Goal: Check status: Check status

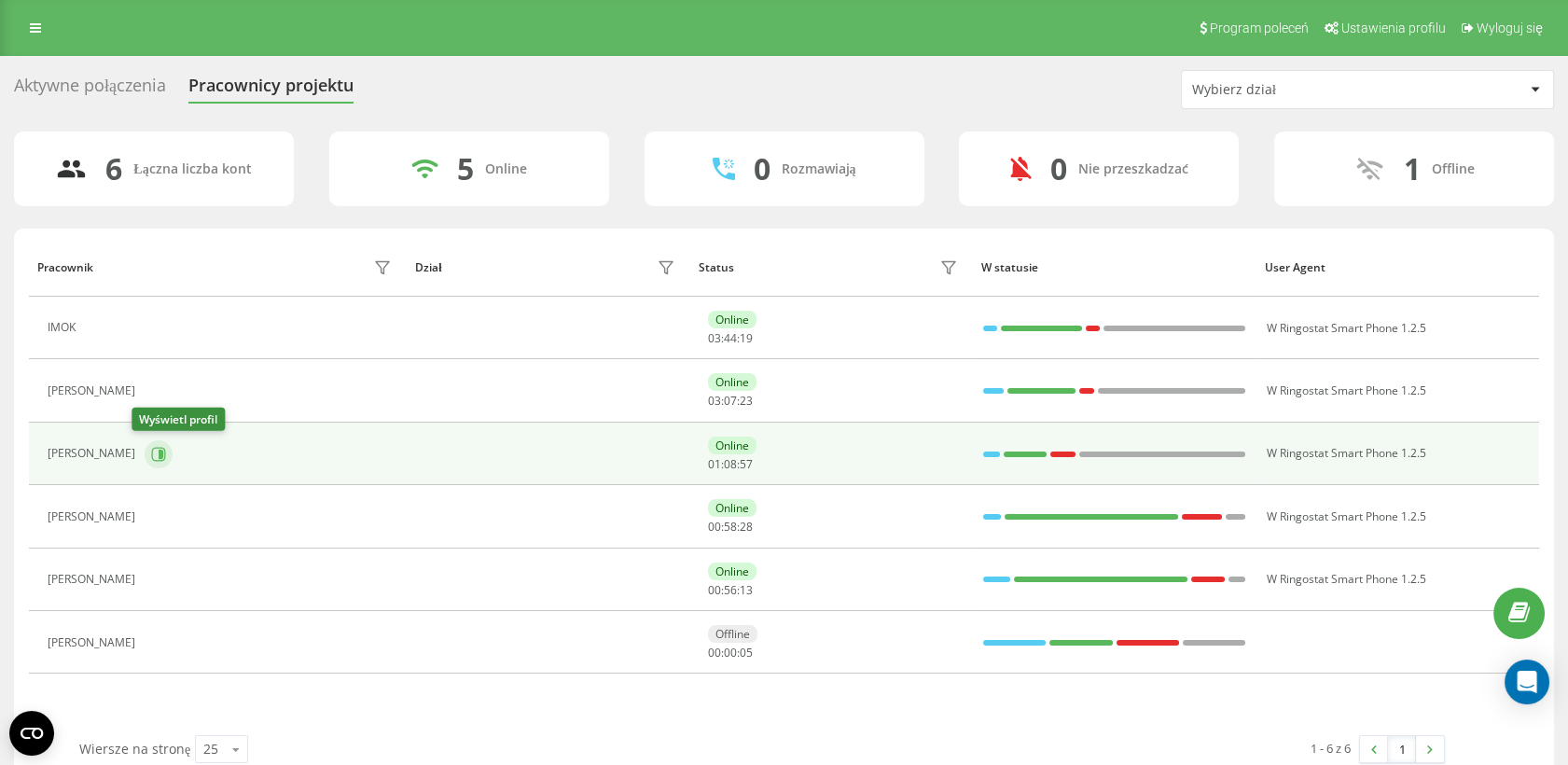
click at [157, 450] on button at bounding box center [159, 454] width 28 height 28
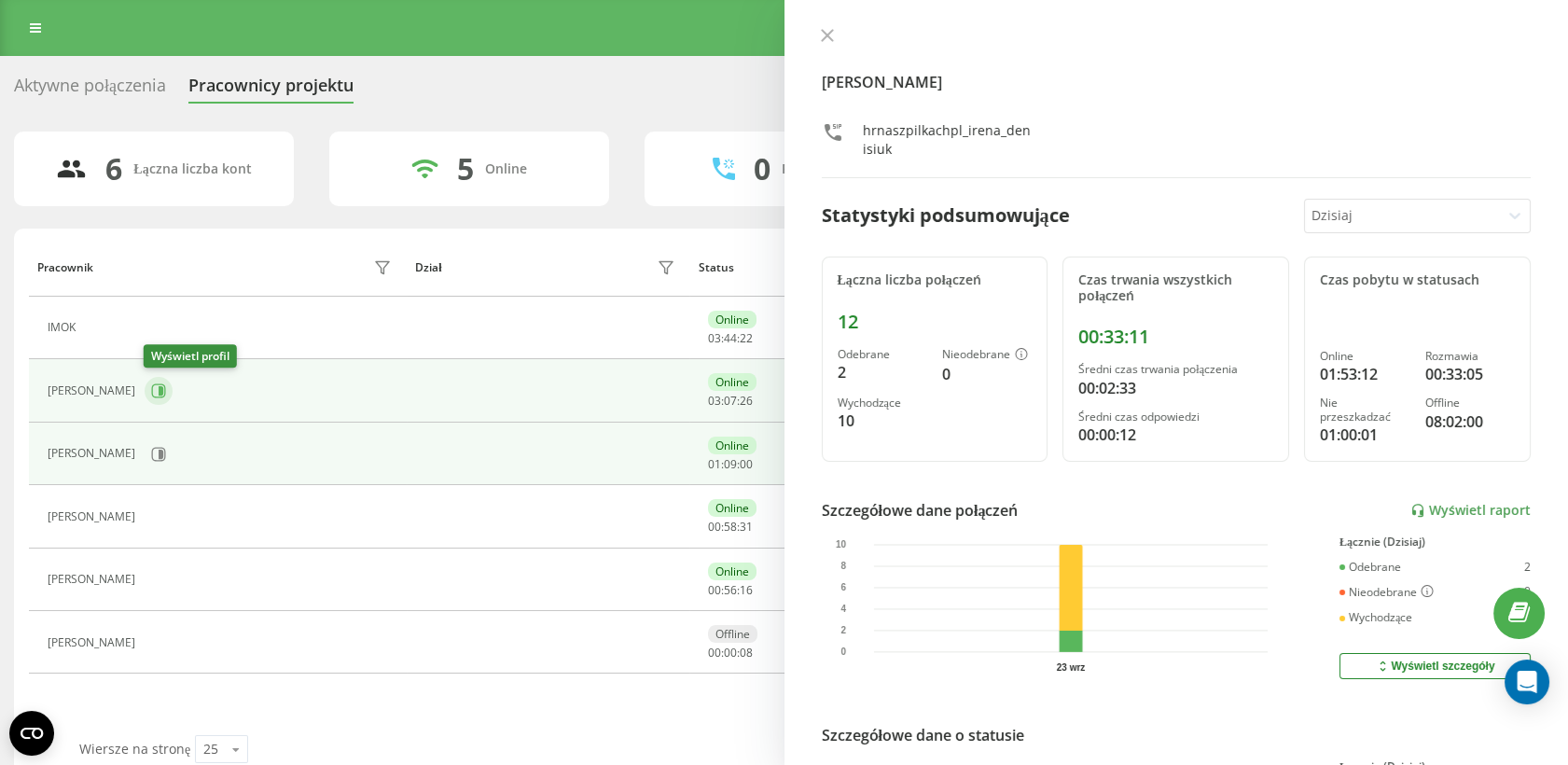
click at [153, 386] on icon at bounding box center [158, 391] width 15 height 15
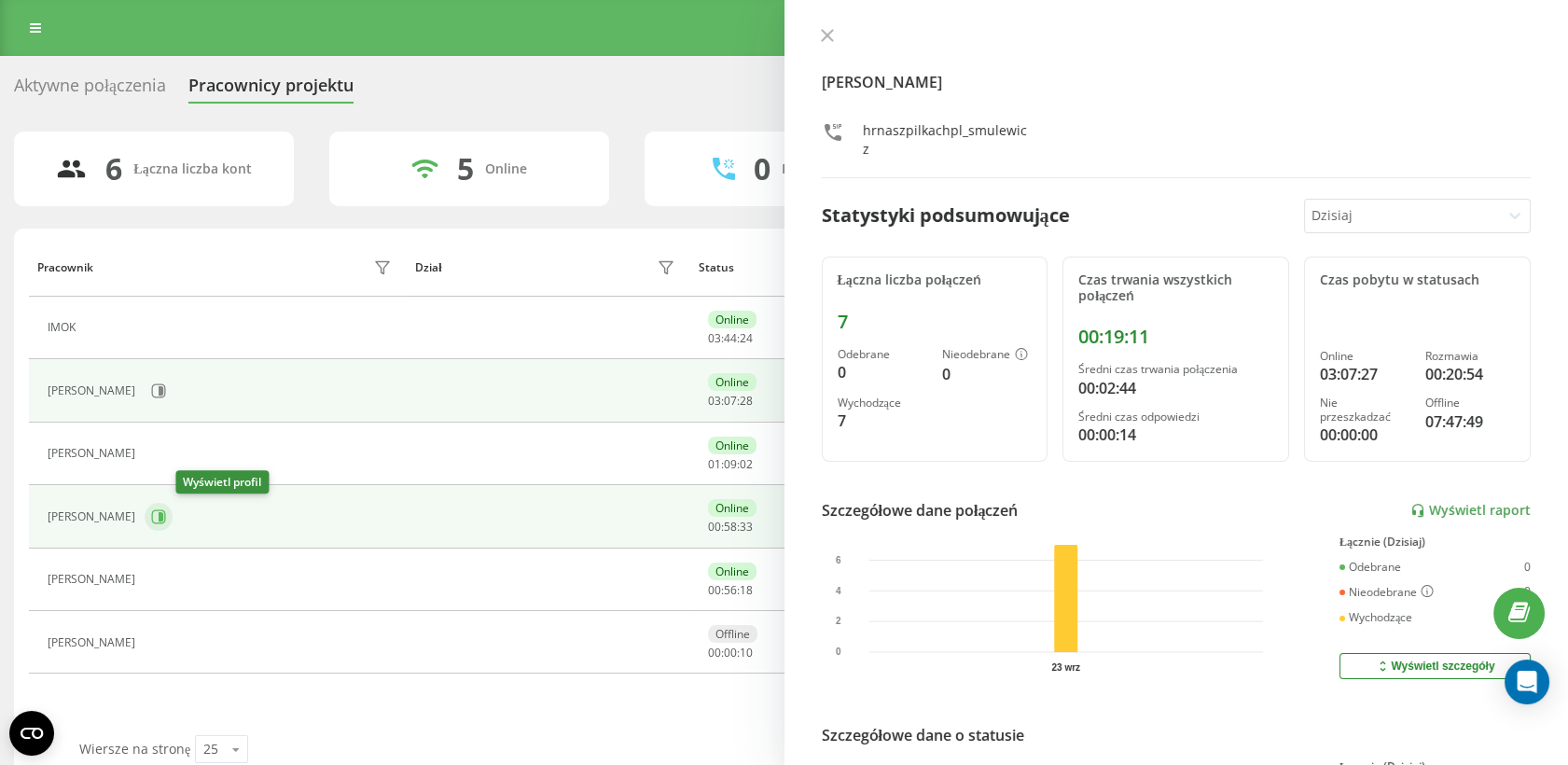
click at [164, 518] on icon at bounding box center [161, 516] width 5 height 9
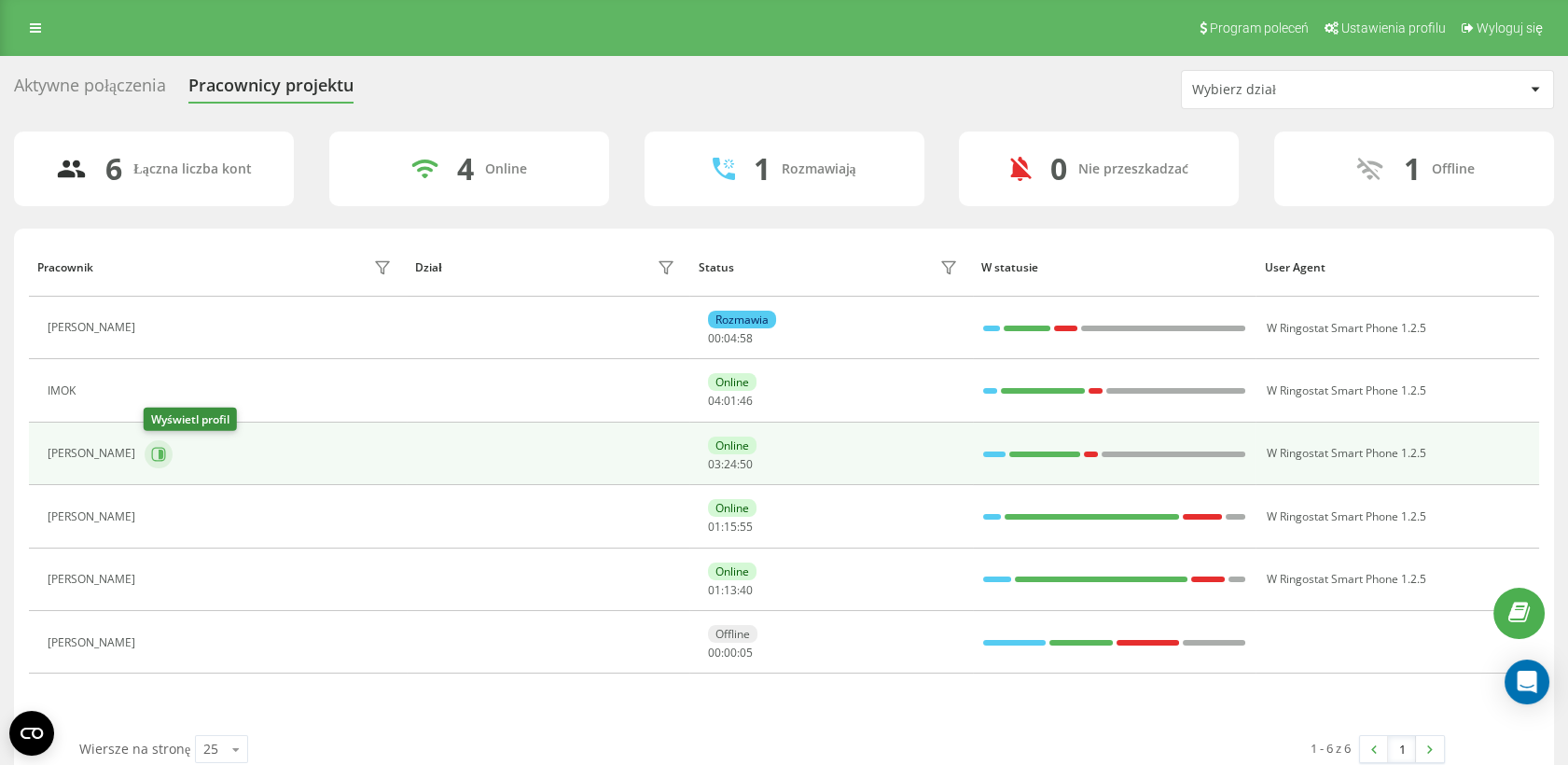
click at [152, 451] on icon at bounding box center [158, 454] width 15 height 15
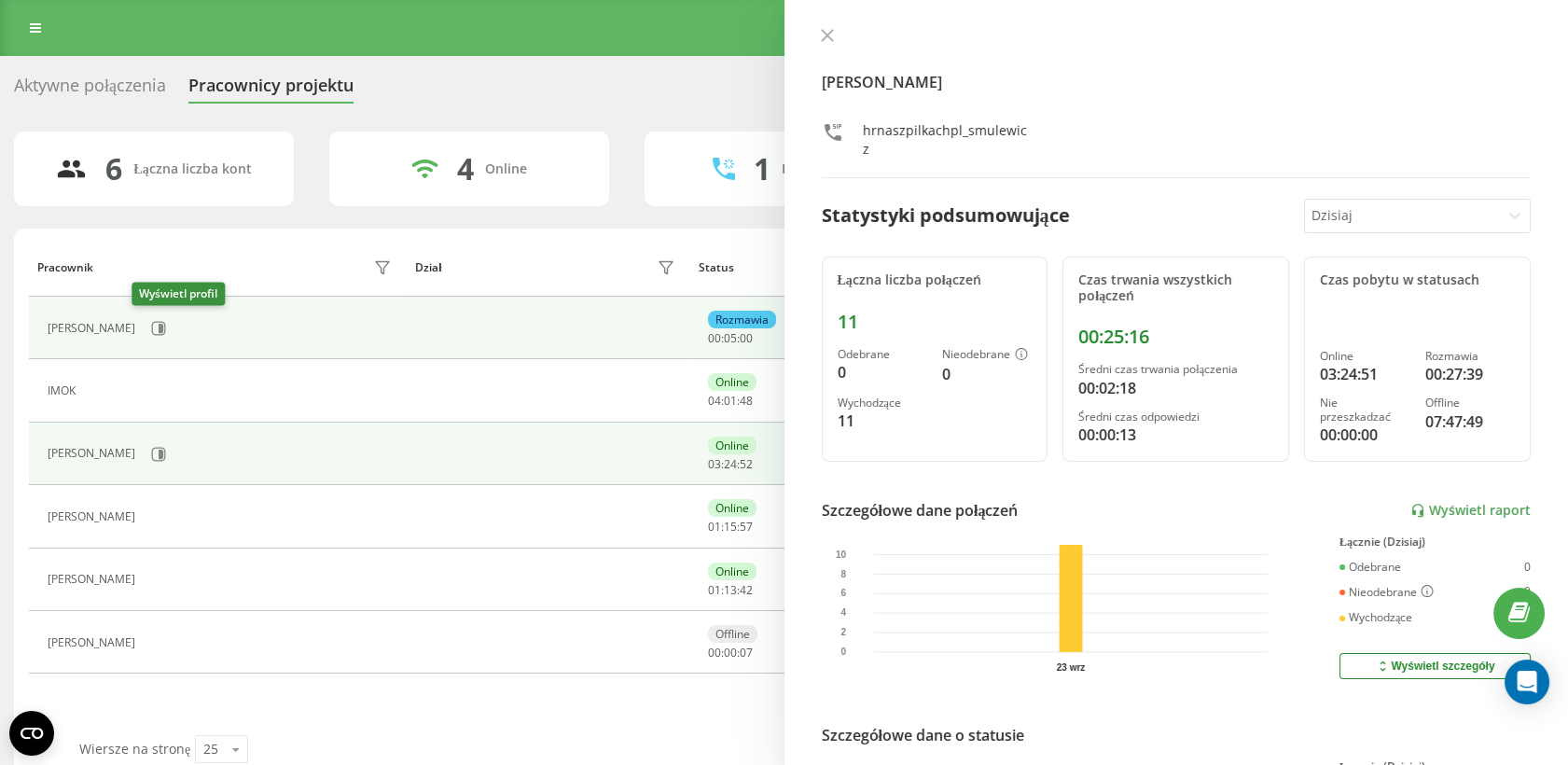
click at [161, 320] on div "[PERSON_NAME]" at bounding box center [222, 328] width 349 height 32
click at [151, 332] on icon at bounding box center [158, 328] width 15 height 15
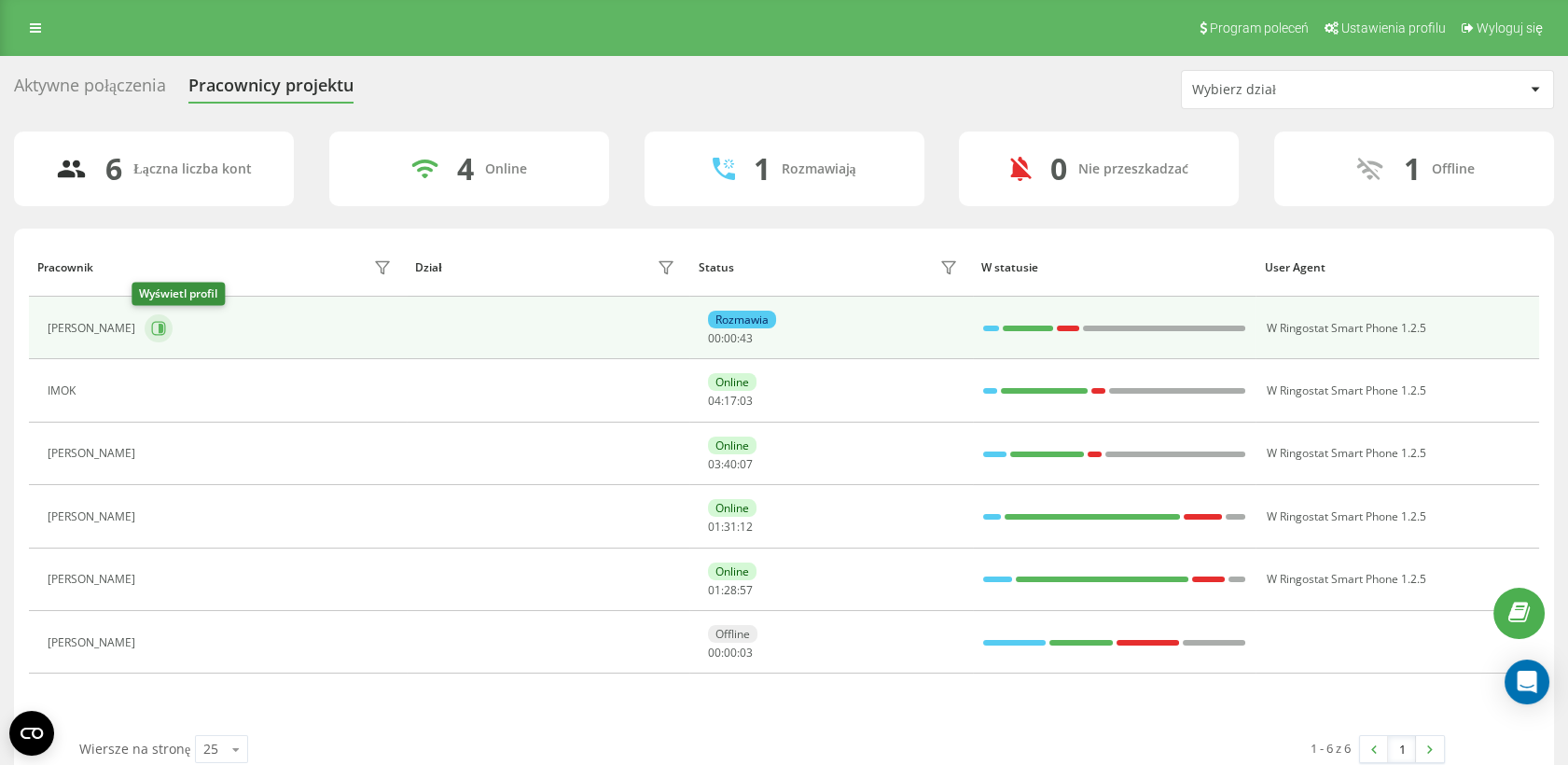
click at [152, 324] on icon at bounding box center [159, 328] width 14 height 14
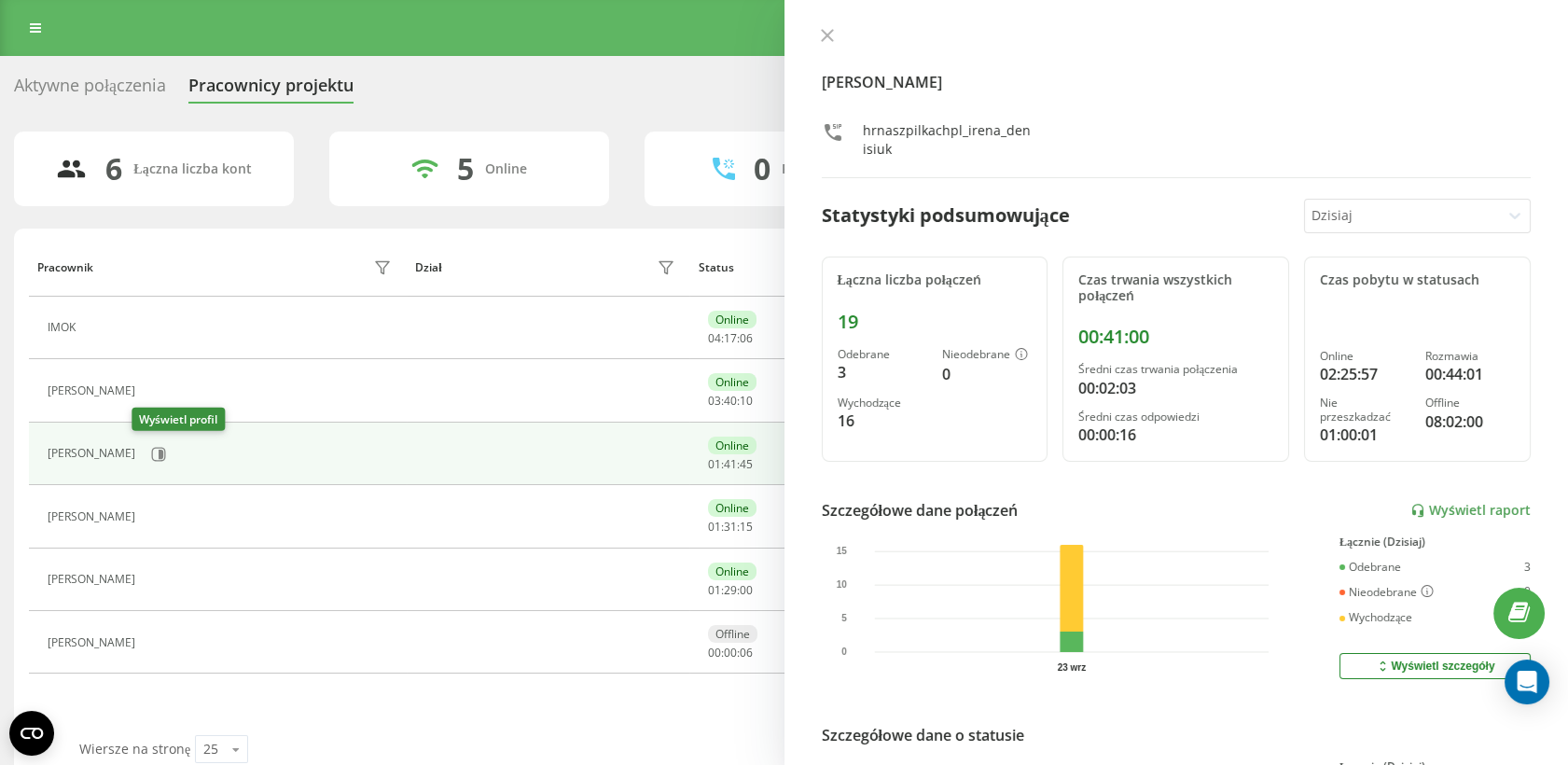
click at [162, 457] on div "[PERSON_NAME]" at bounding box center [222, 454] width 349 height 32
click at [157, 453] on button at bounding box center [159, 454] width 28 height 28
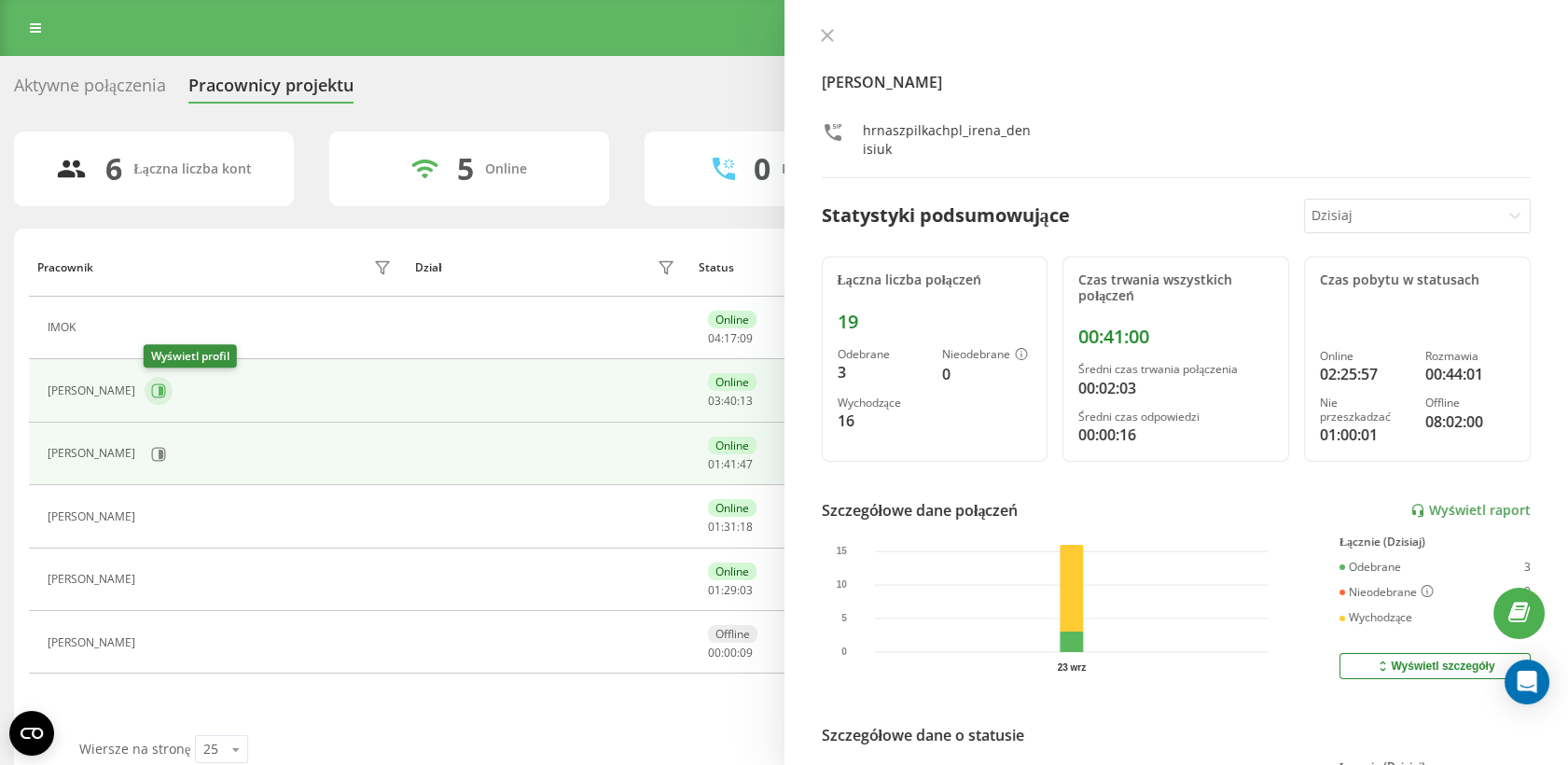
click at [157, 401] on button at bounding box center [159, 391] width 28 height 28
